Goal: Task Accomplishment & Management: Complete application form

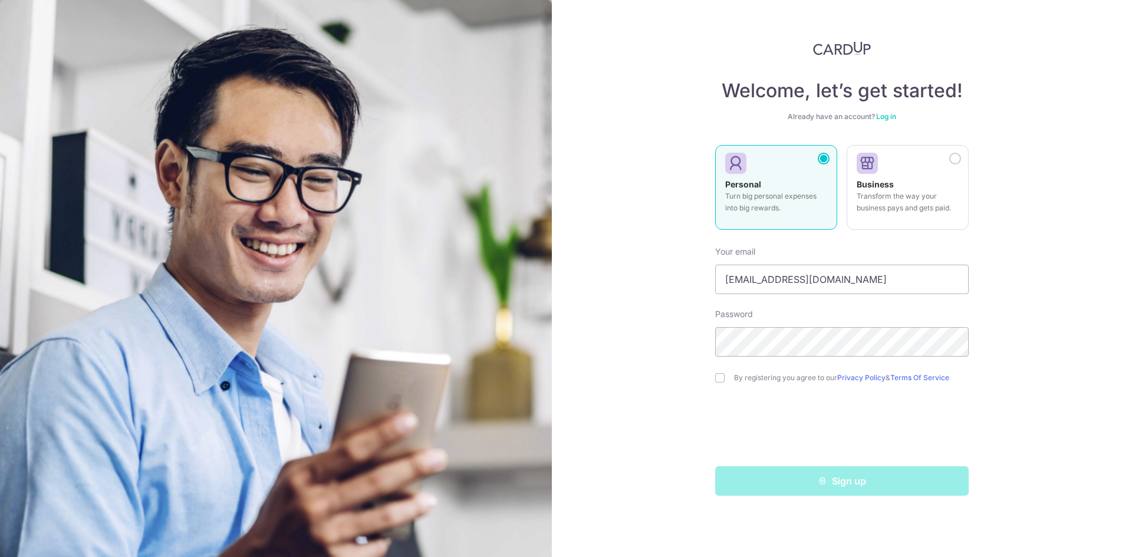
type input "[EMAIL_ADDRESS][DOMAIN_NAME]"
click at [718, 376] on input "checkbox" at bounding box center [719, 377] width 9 height 9
checkbox input "true"
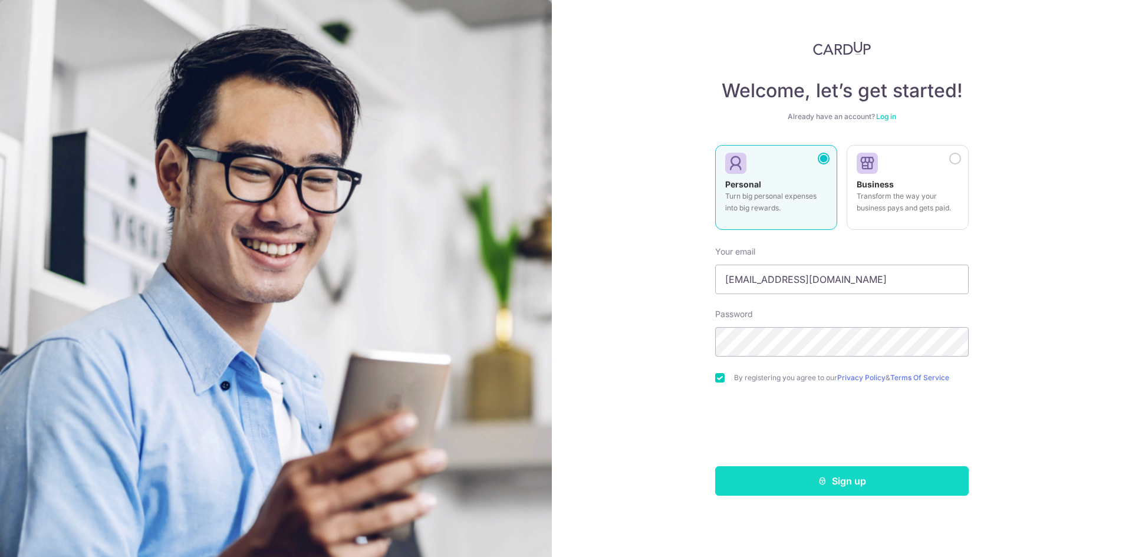
click at [867, 485] on button "Sign up" at bounding box center [841, 480] width 253 height 29
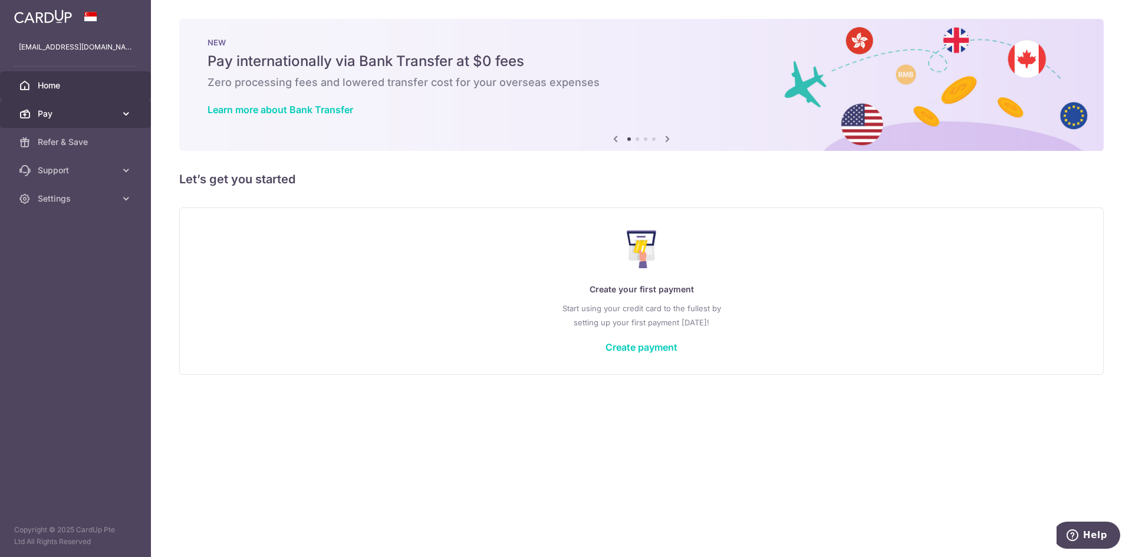
click at [116, 110] on link "Pay" at bounding box center [75, 114] width 151 height 28
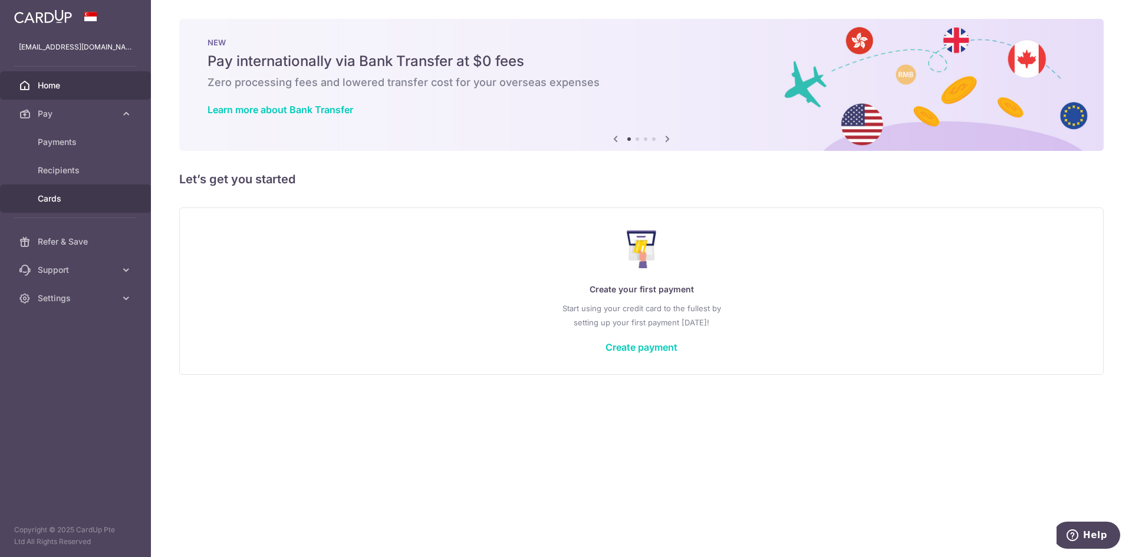
click at [51, 197] on span "Cards" at bounding box center [77, 199] width 78 height 12
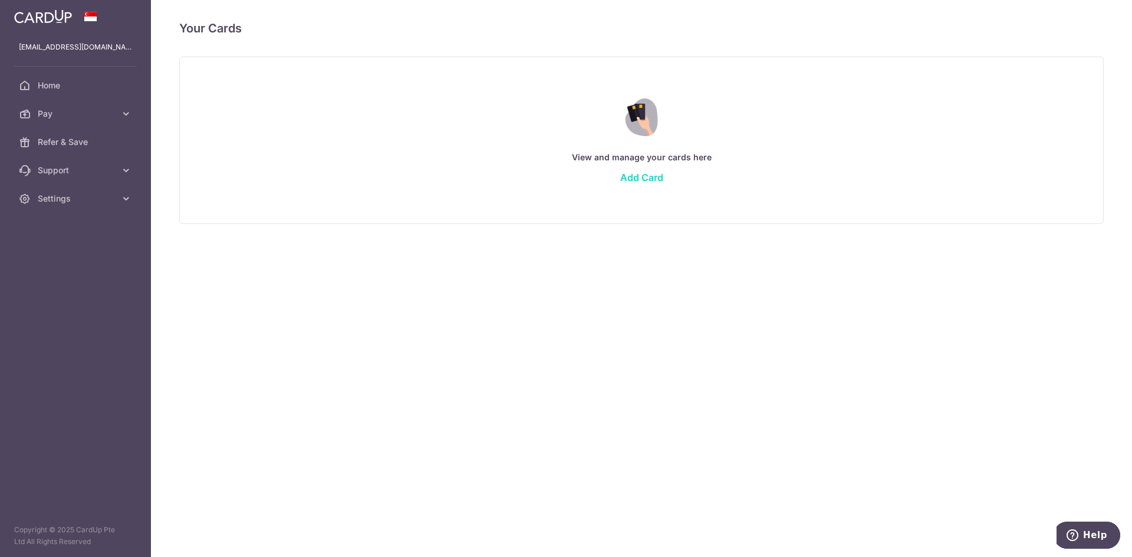
click at [638, 177] on link "Add Card" at bounding box center [641, 178] width 43 height 12
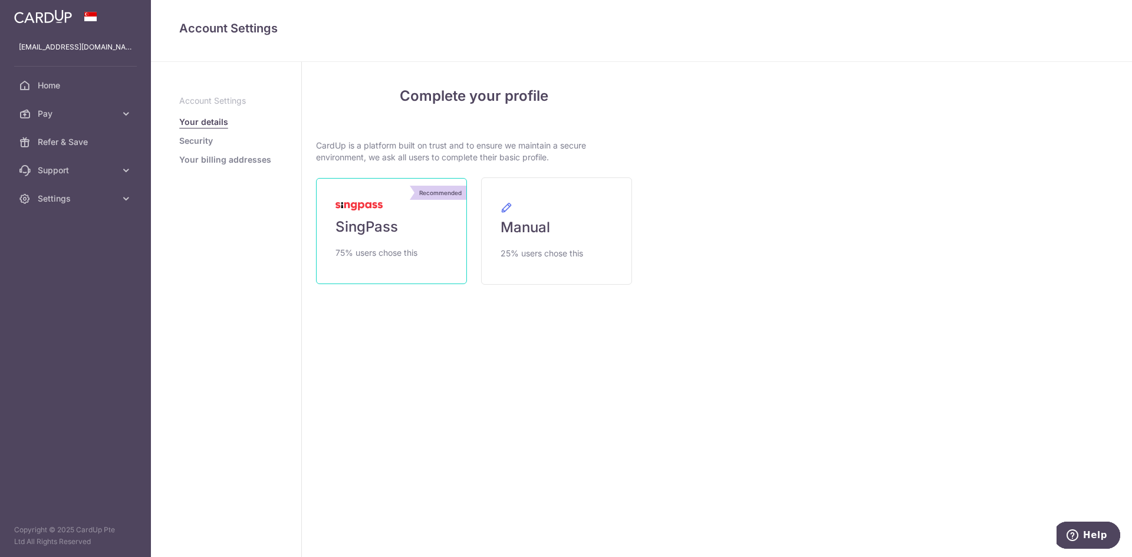
click at [374, 230] on span "SingPass" at bounding box center [366, 227] width 62 height 19
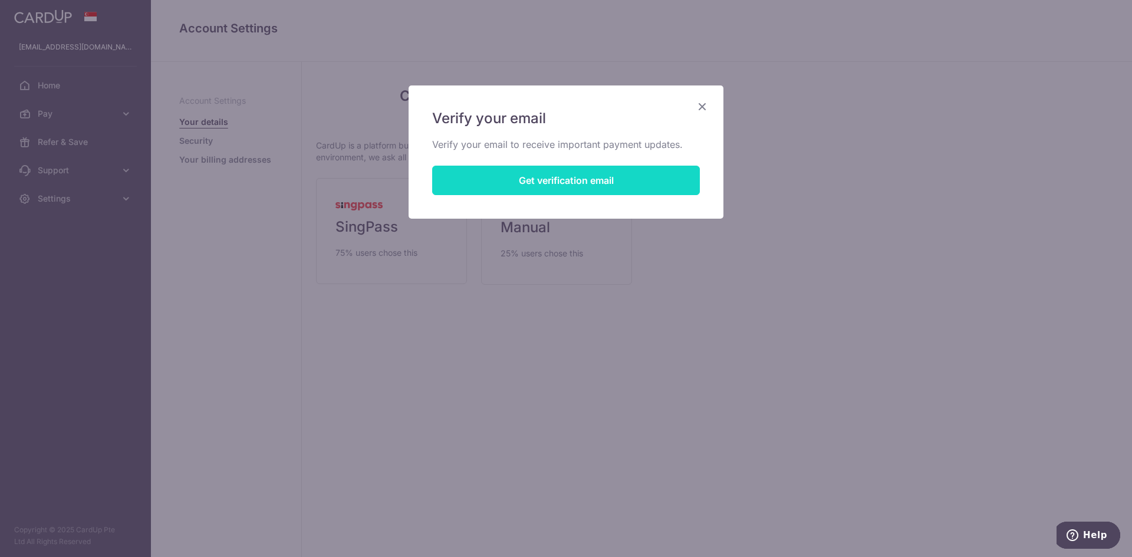
click at [583, 180] on button "Get verification email" at bounding box center [566, 180] width 268 height 29
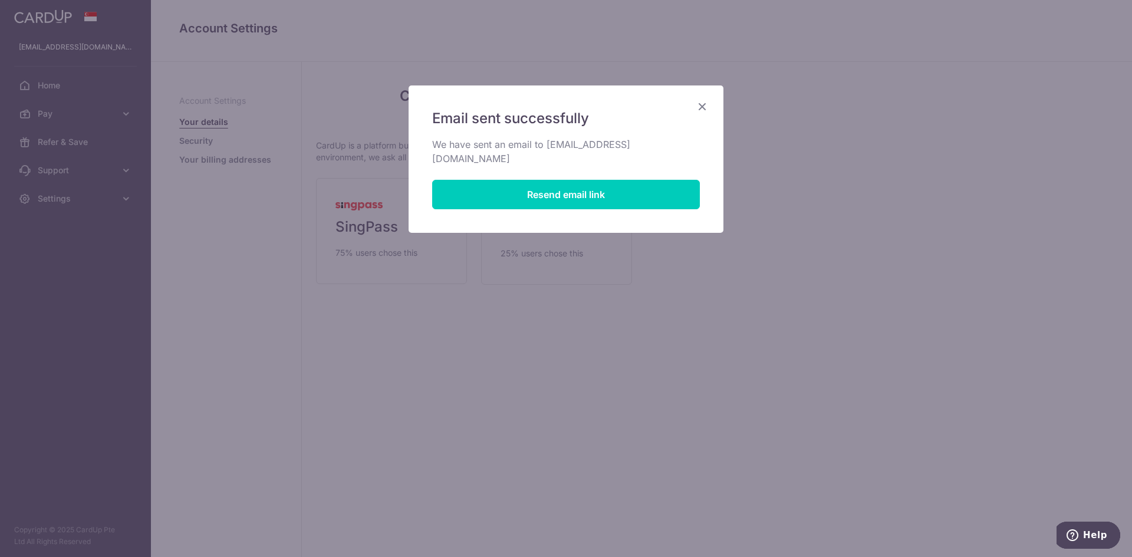
click at [700, 107] on icon "Close" at bounding box center [702, 106] width 14 height 15
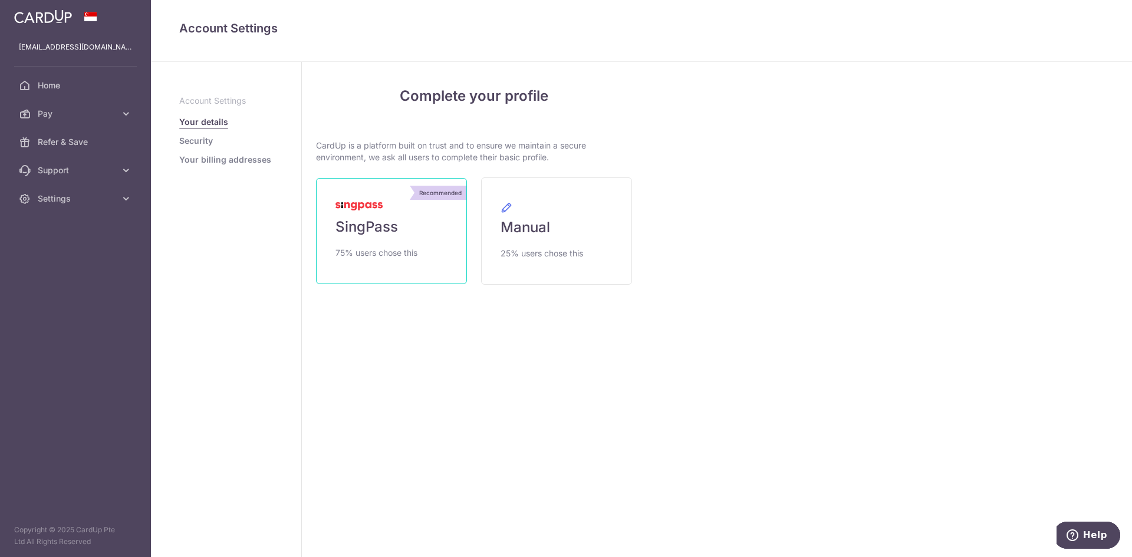
click at [382, 248] on span "75% users chose this" at bounding box center [376, 253] width 82 height 14
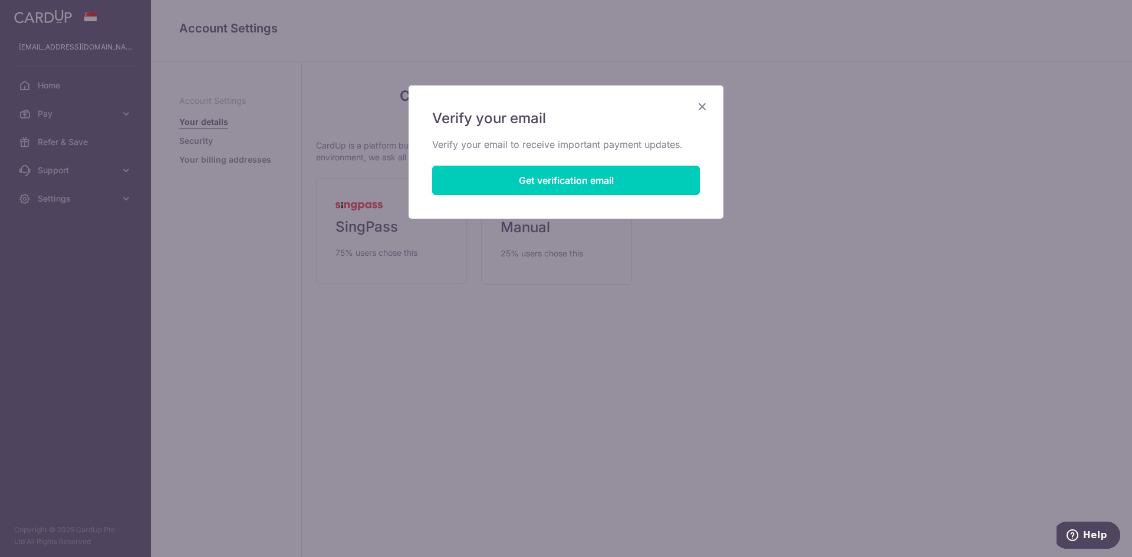
click at [697, 104] on icon "Close" at bounding box center [702, 106] width 14 height 15
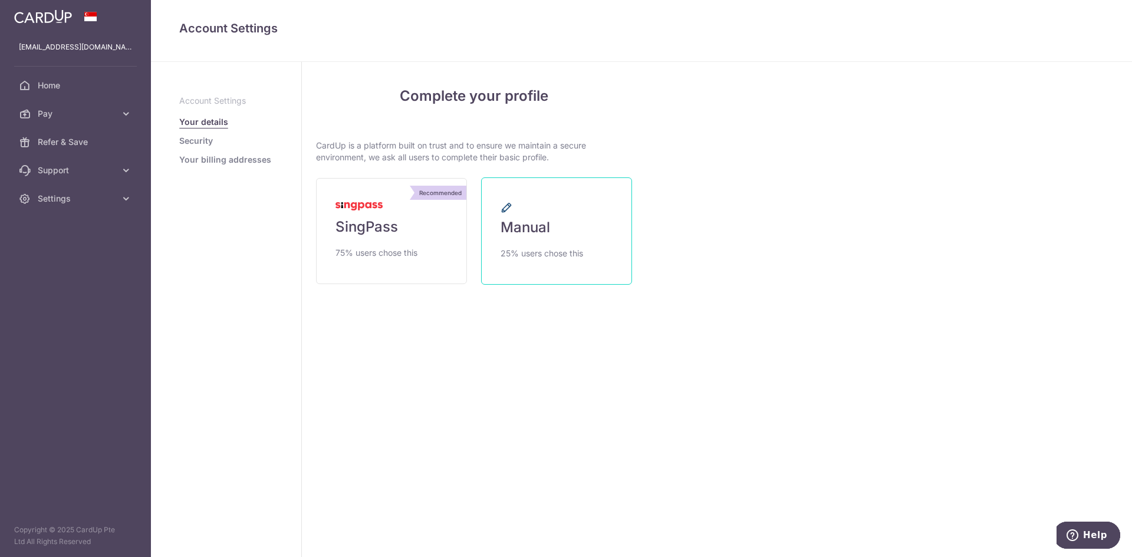
click at [584, 240] on link "Manual 25% users chose this" at bounding box center [556, 230] width 151 height 107
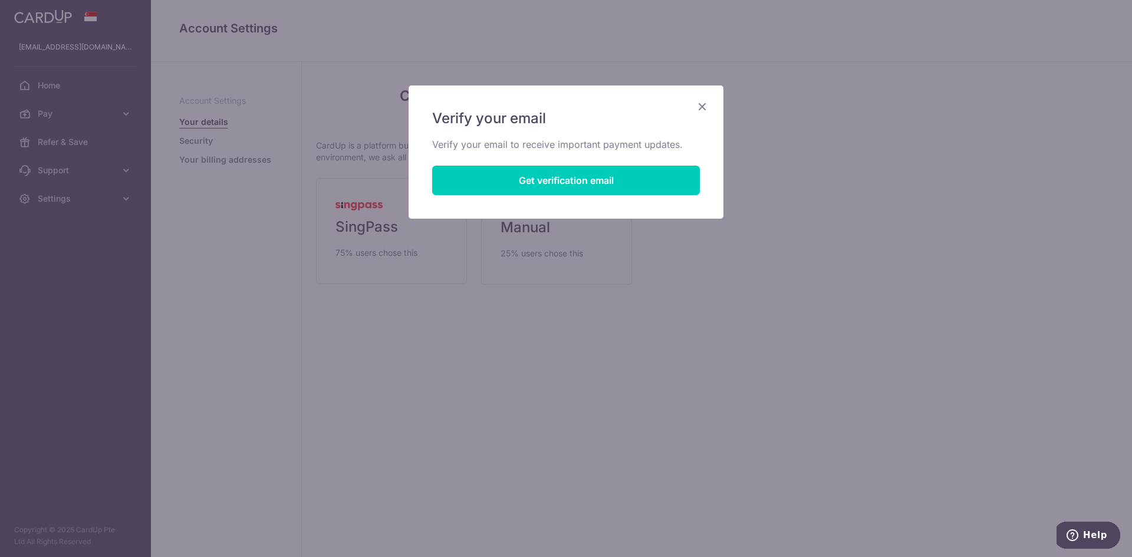
click at [700, 103] on icon "Close" at bounding box center [702, 106] width 14 height 15
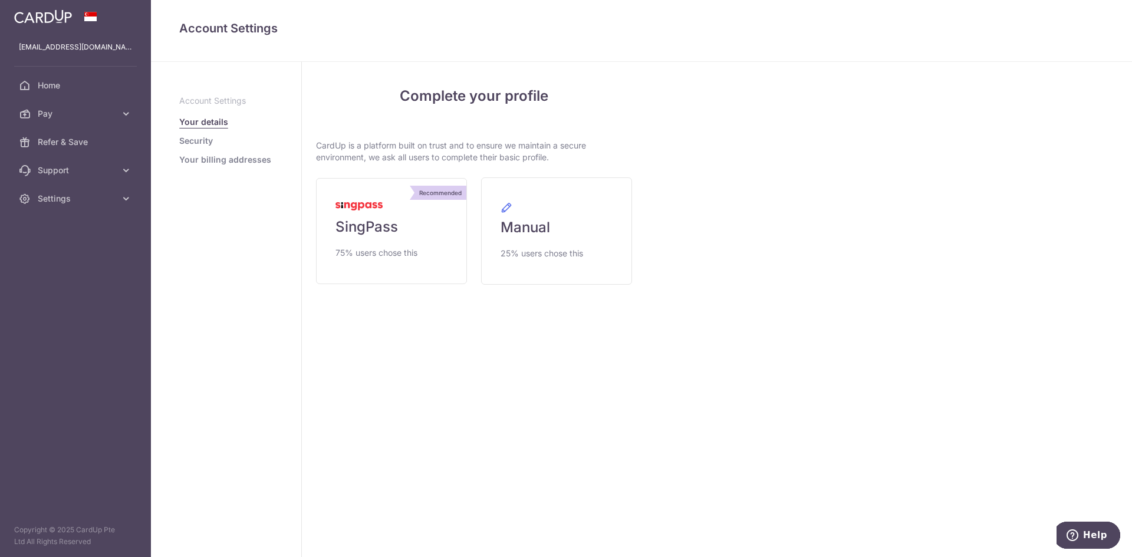
click at [189, 140] on link "Security" at bounding box center [196, 141] width 34 height 12
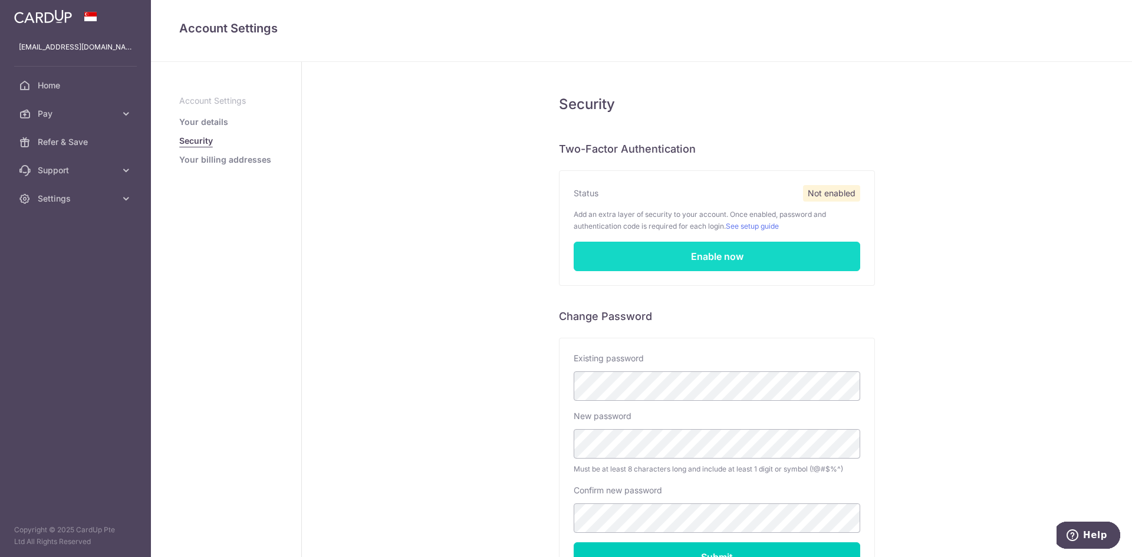
click at [724, 261] on link "Enable now" at bounding box center [717, 256] width 286 height 29
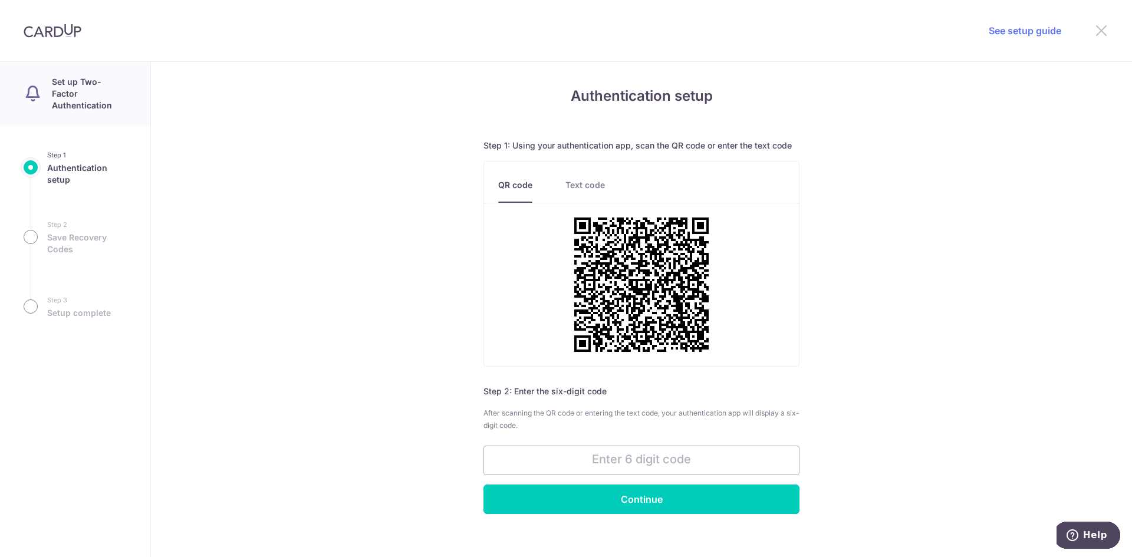
click at [1099, 28] on icon at bounding box center [1101, 30] width 14 height 15
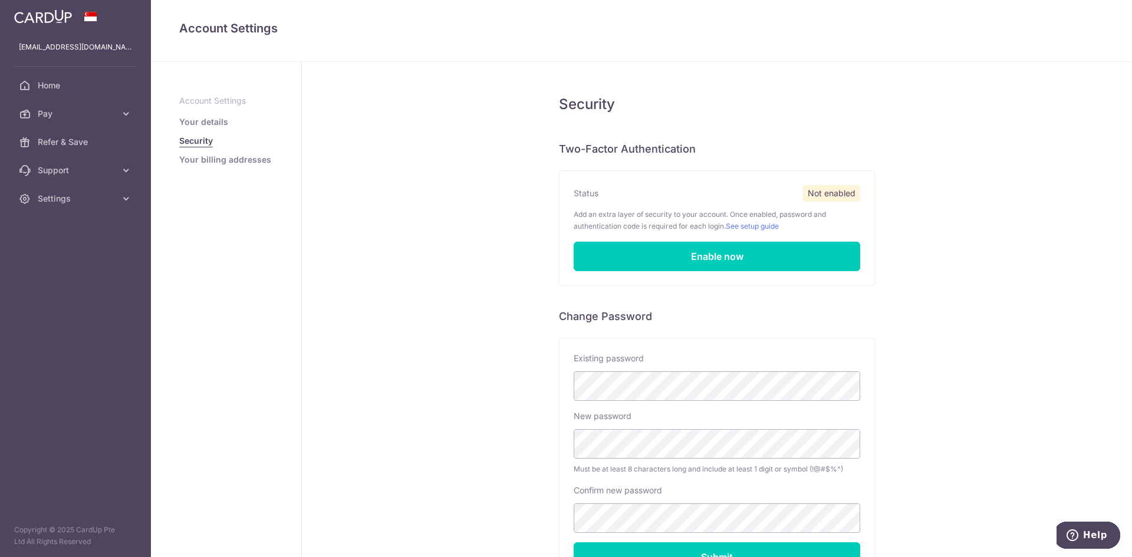
click at [195, 122] on link "Your details" at bounding box center [203, 122] width 49 height 12
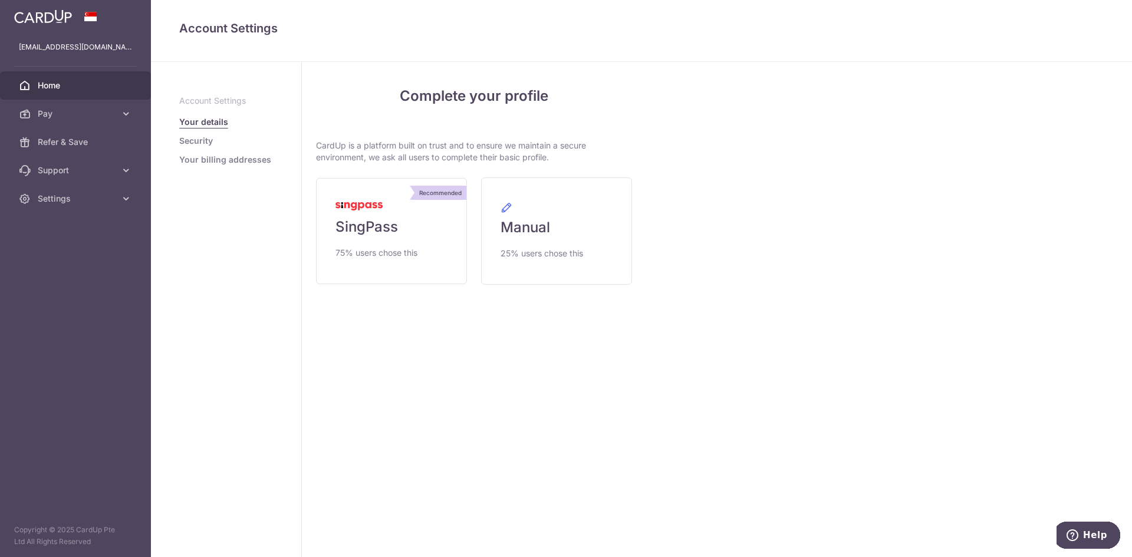
click at [45, 77] on link "Home" at bounding box center [75, 85] width 151 height 28
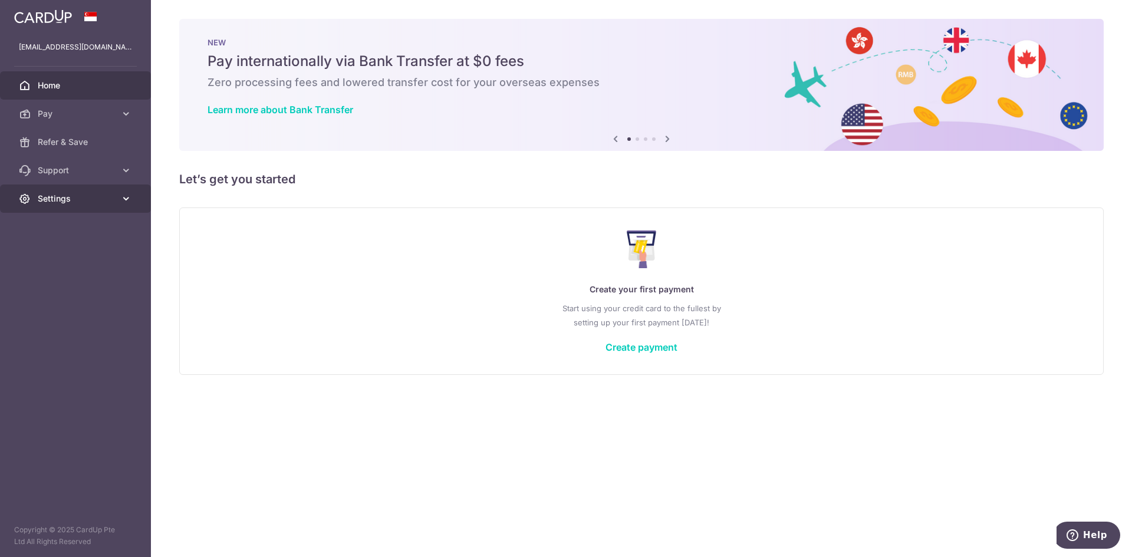
click at [83, 197] on span "Settings" at bounding box center [77, 199] width 78 height 12
click at [62, 225] on span "Account" at bounding box center [77, 227] width 78 height 12
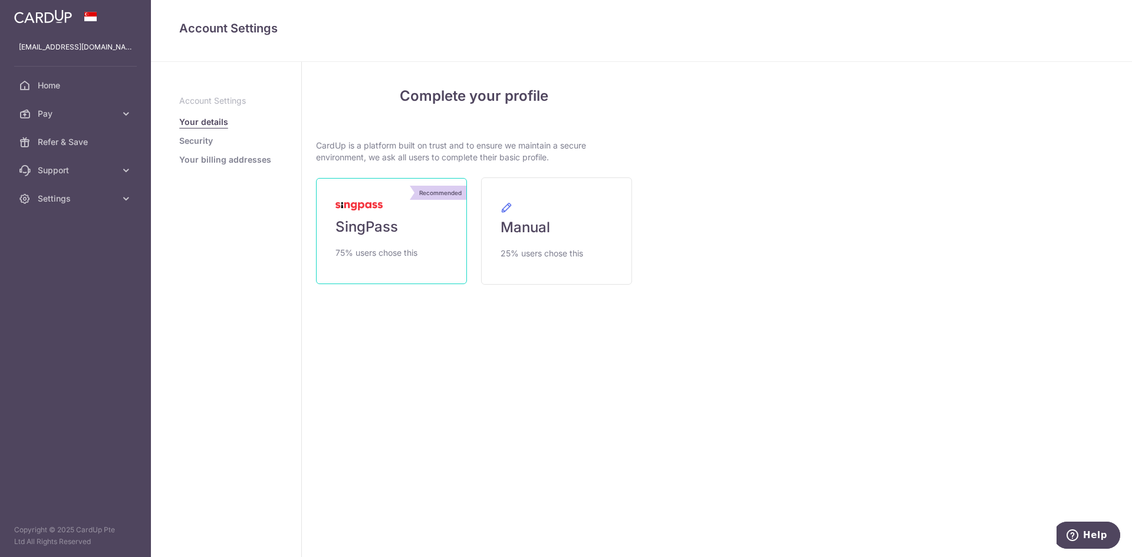
click at [381, 219] on span "SingPass" at bounding box center [366, 227] width 62 height 19
